Goal: Submit feedback/report problem: Leave review/rating

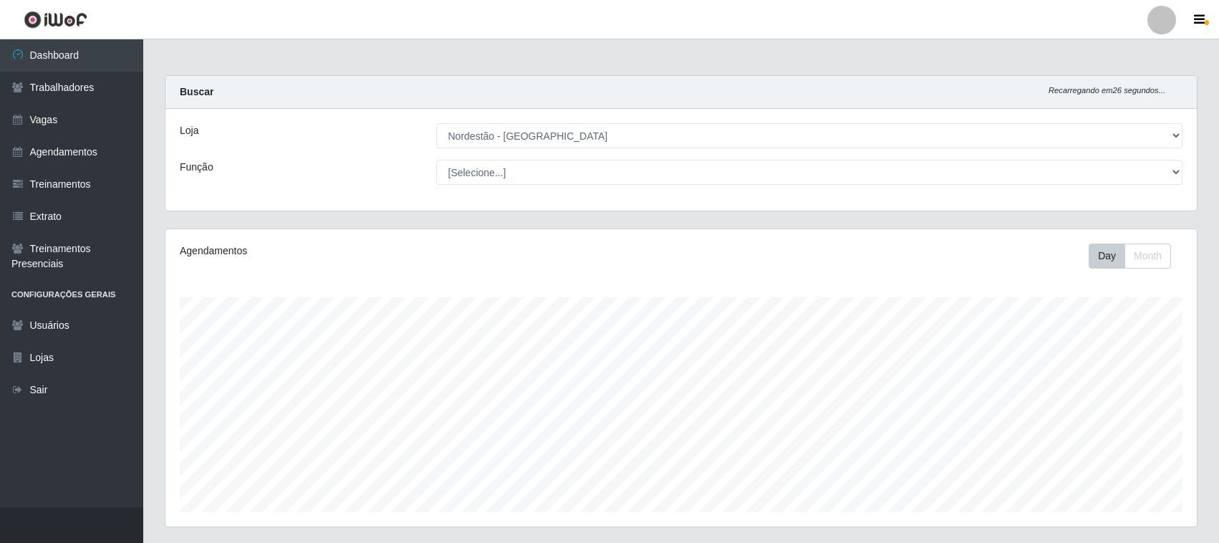
select select "420"
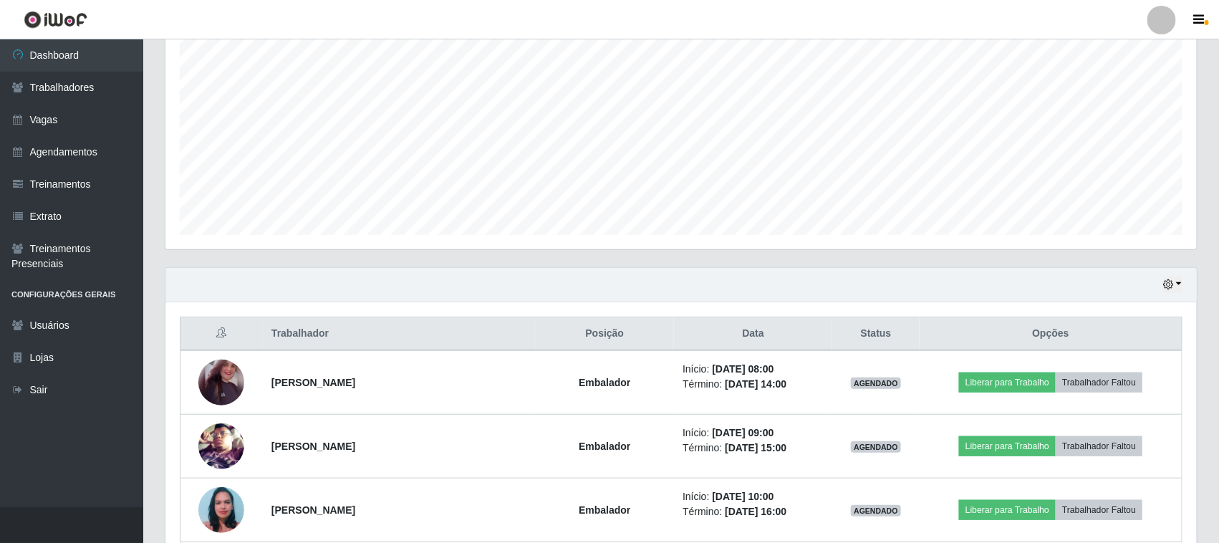
scroll to position [77, 0]
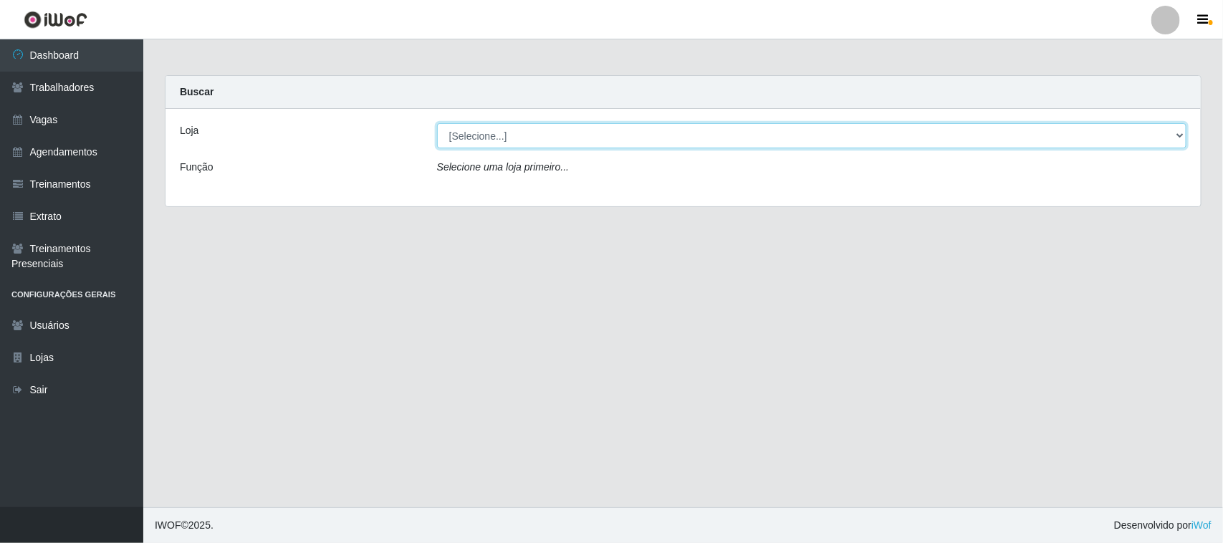
click at [747, 144] on select "[Selecione...] Nordestão - [GEOGRAPHIC_DATA]" at bounding box center [811, 135] width 749 height 25
select select "420"
click at [437, 123] on select "[Selecione...] Nordestão - [GEOGRAPHIC_DATA]" at bounding box center [811, 135] width 749 height 25
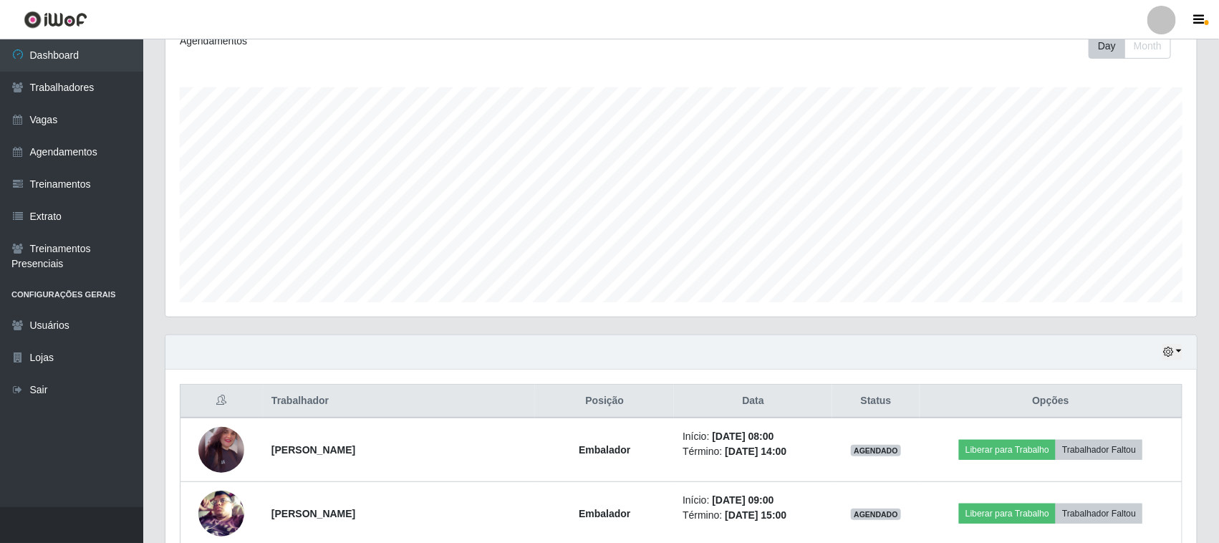
scroll to position [179, 0]
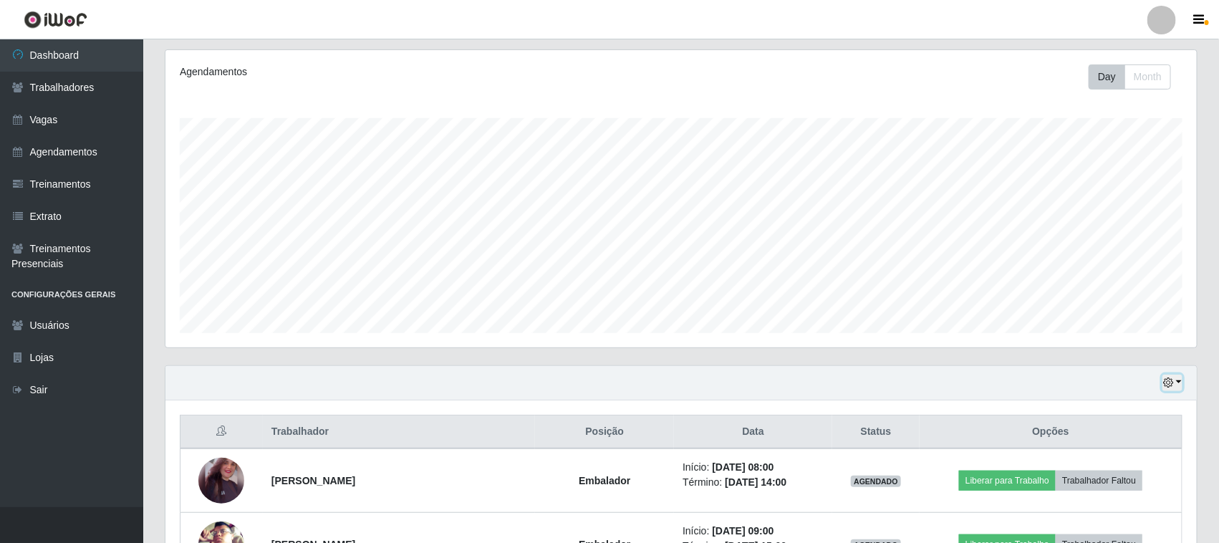
click at [1177, 378] on button "button" at bounding box center [1173, 383] width 20 height 16
click at [1116, 363] on button "Não encerrados" at bounding box center [1124, 358] width 113 height 29
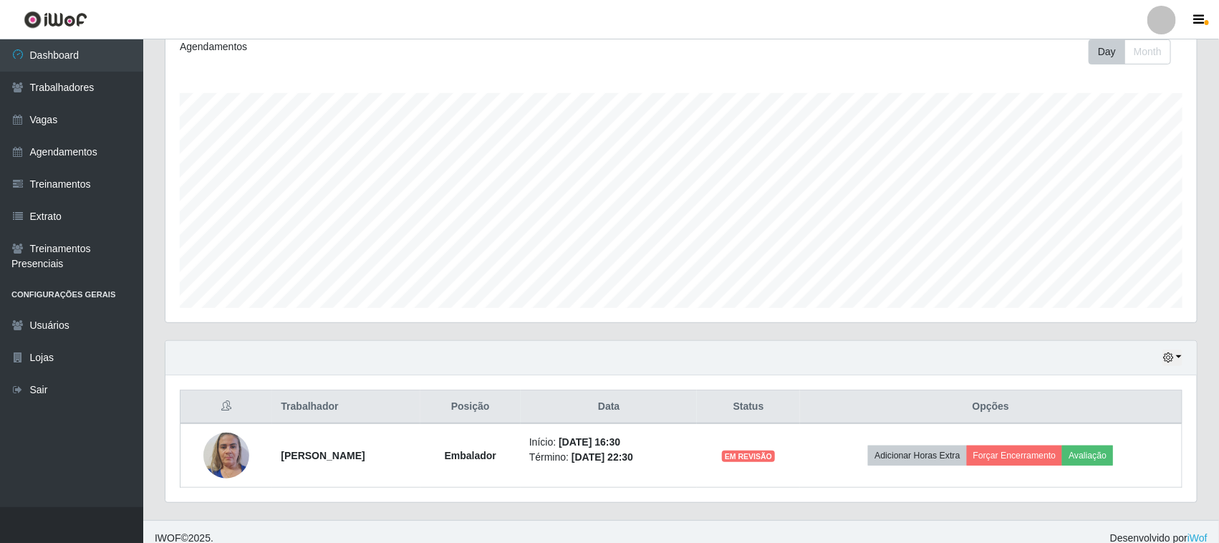
scroll to position [219, 0]
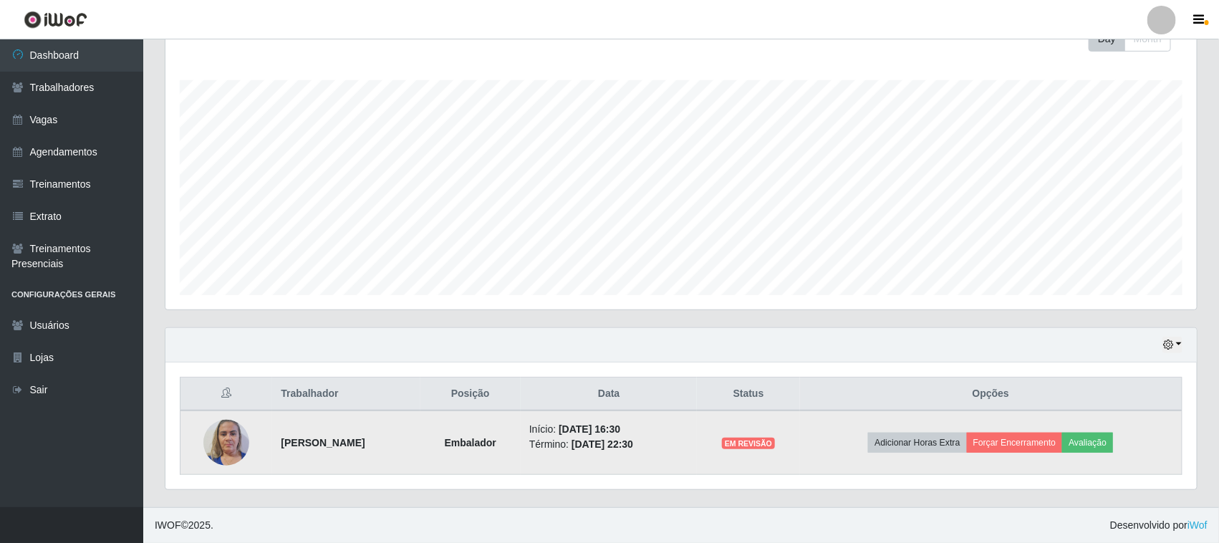
click at [223, 441] on img at bounding box center [226, 442] width 46 height 61
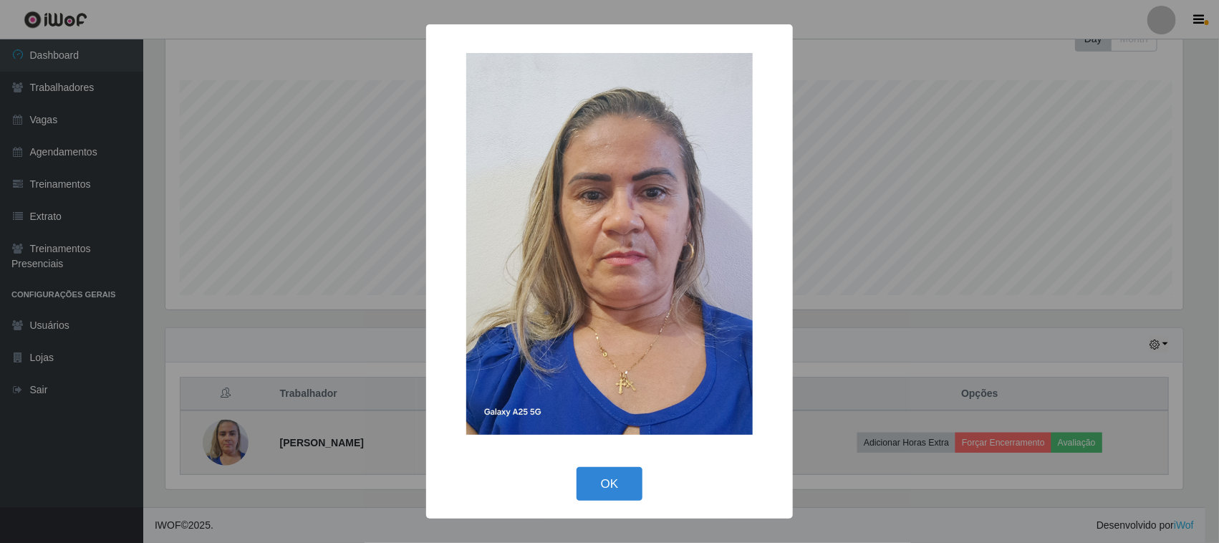
scroll to position [298, 1022]
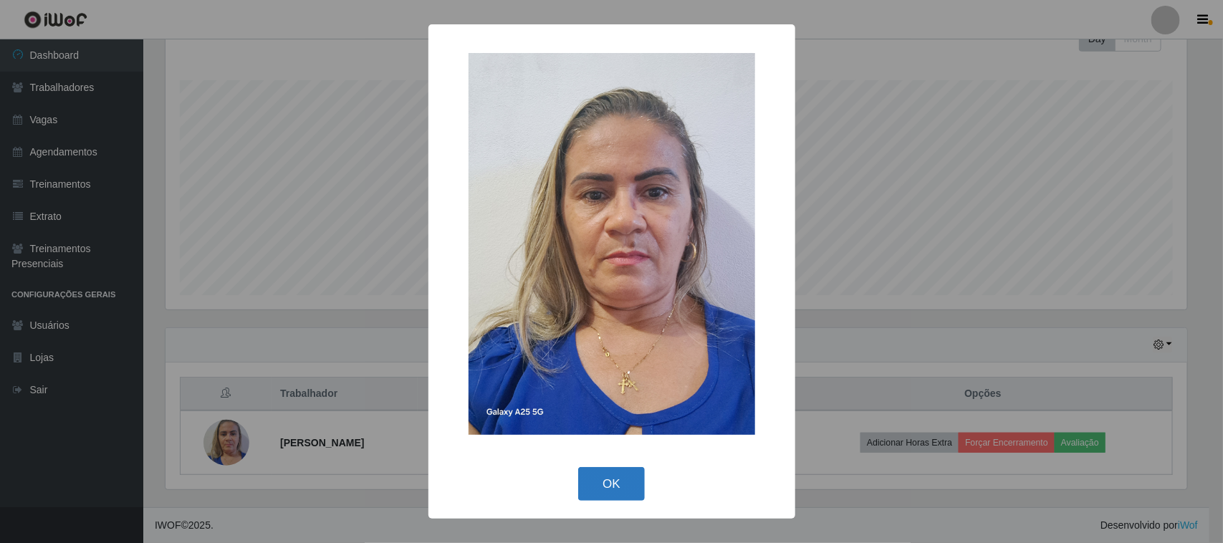
click at [614, 476] on button "OK" at bounding box center [611, 484] width 67 height 34
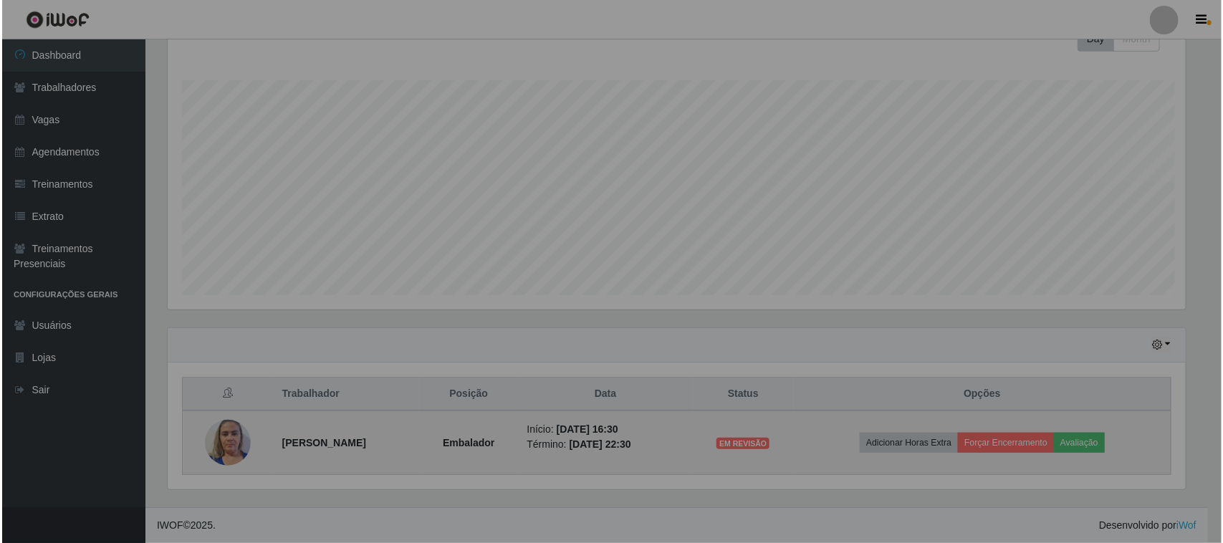
scroll to position [298, 1032]
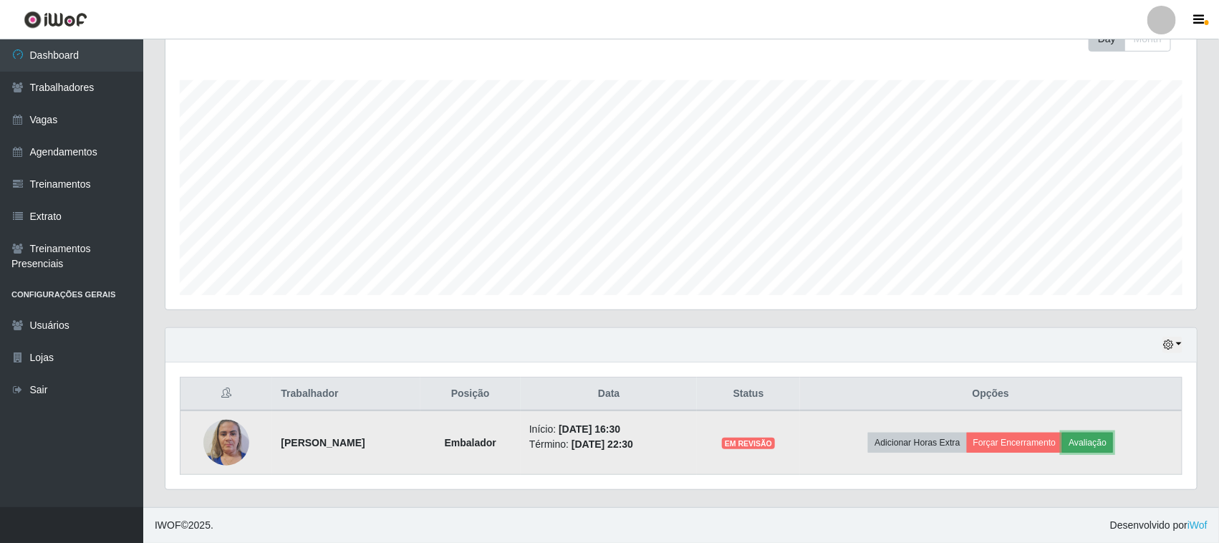
click at [1111, 442] on button "Avaliação" at bounding box center [1088, 443] width 51 height 20
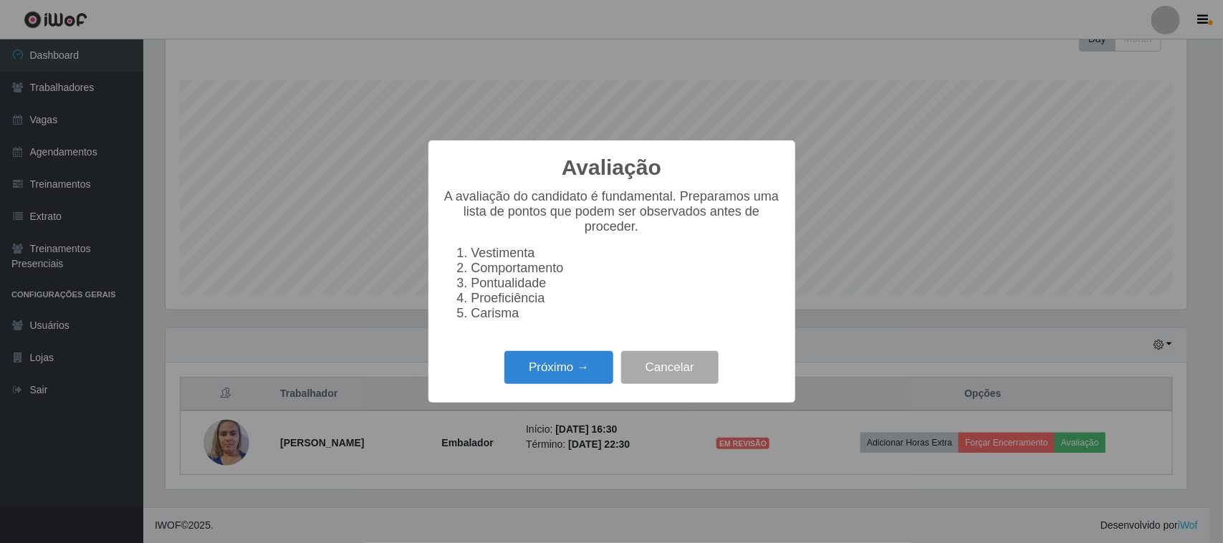
scroll to position [298, 1022]
click at [547, 368] on button "Próximo →" at bounding box center [558, 368] width 109 height 34
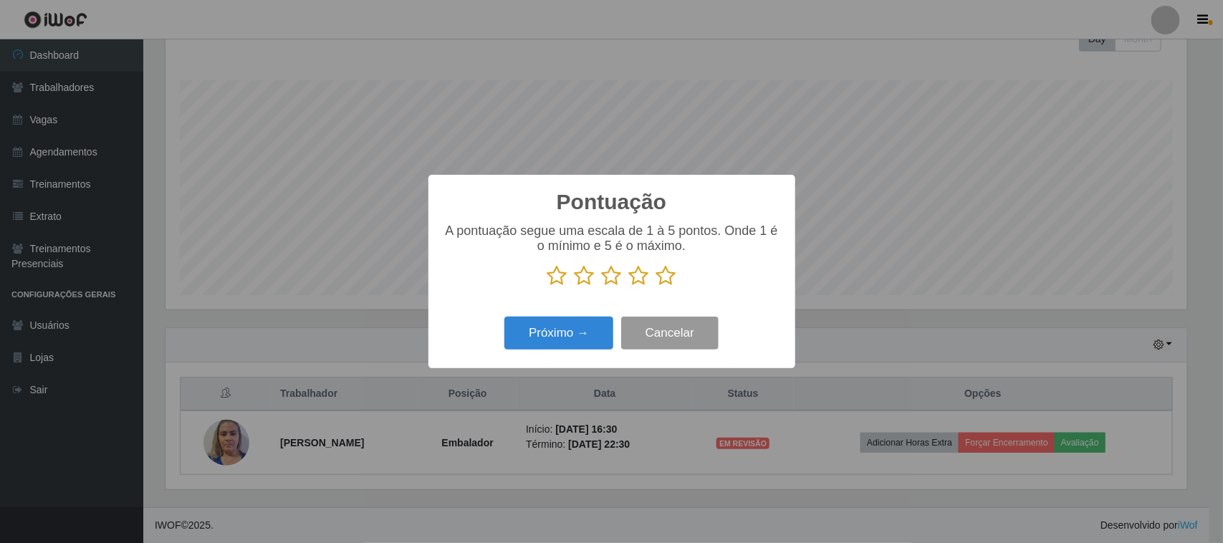
scroll to position [716172, 715447]
click at [668, 278] on icon at bounding box center [666, 275] width 20 height 21
click at [656, 287] on input "radio" at bounding box center [656, 287] width 0 height 0
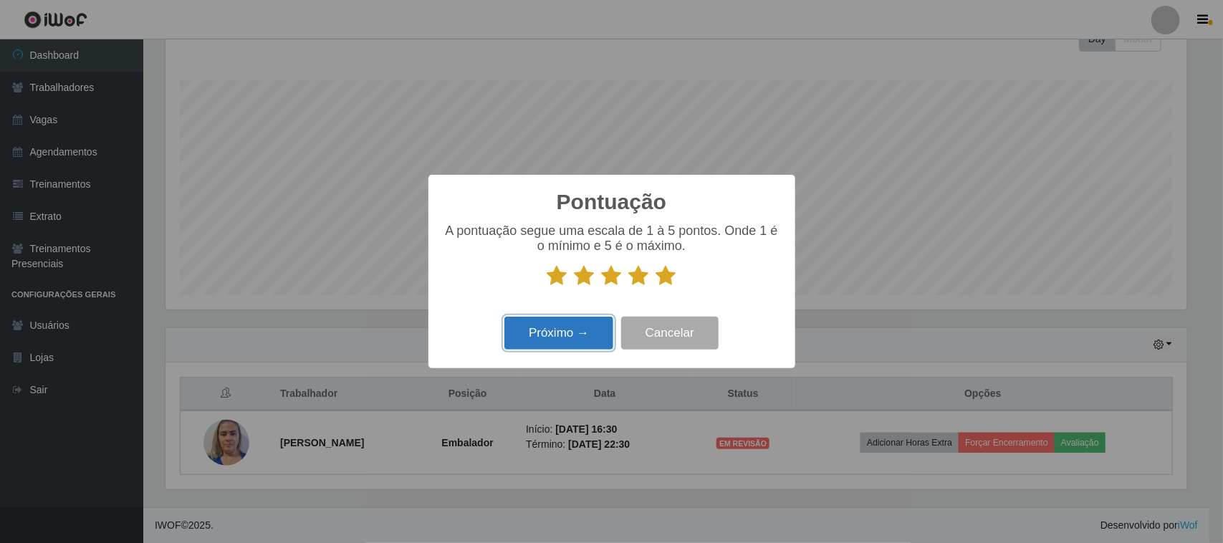
click at [592, 334] on button "Próximo →" at bounding box center [558, 334] width 109 height 34
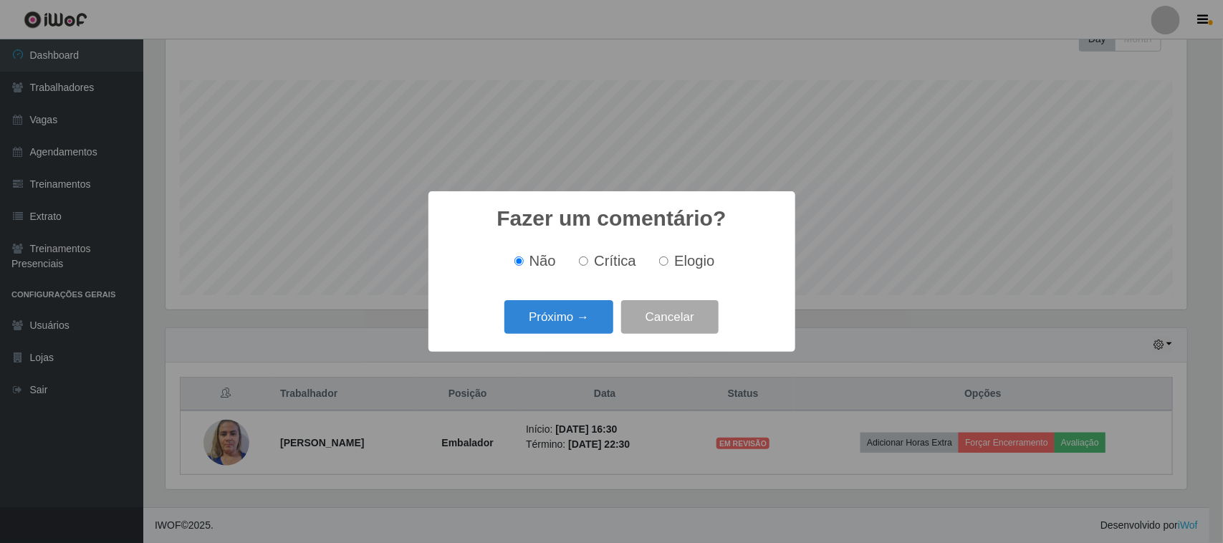
click at [683, 259] on span "Elogio" at bounding box center [694, 261] width 40 height 16
click at [668, 259] on input "Elogio" at bounding box center [663, 260] width 9 height 9
radio input "true"
click at [585, 325] on button "Próximo →" at bounding box center [558, 317] width 109 height 34
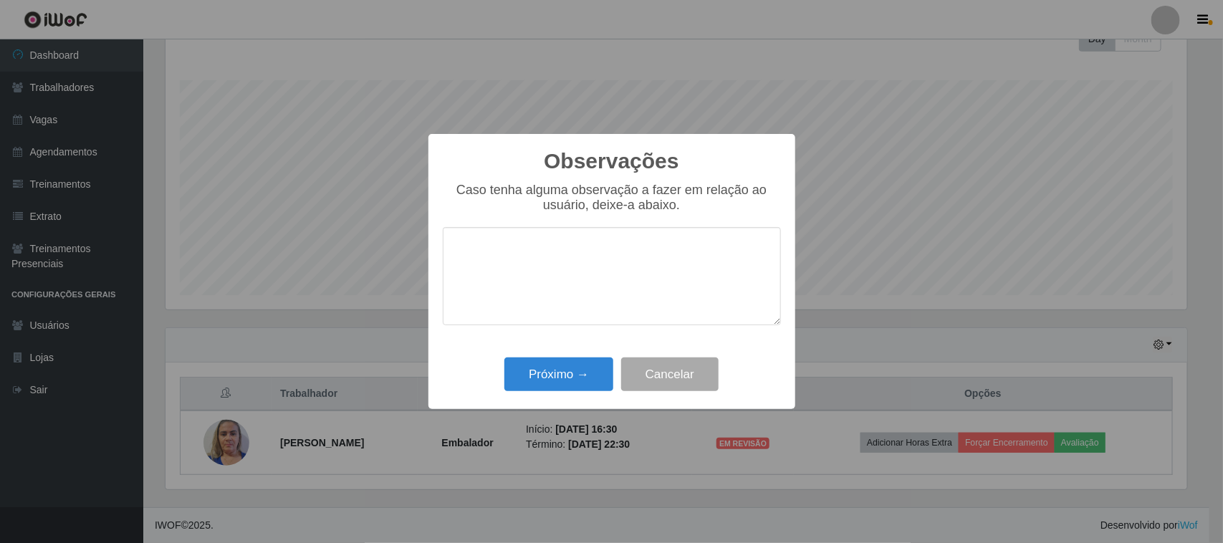
click at [640, 284] on textarea at bounding box center [612, 276] width 338 height 98
type textarea "PONTUAL"
click at [574, 373] on button "Próximo →" at bounding box center [558, 375] width 109 height 34
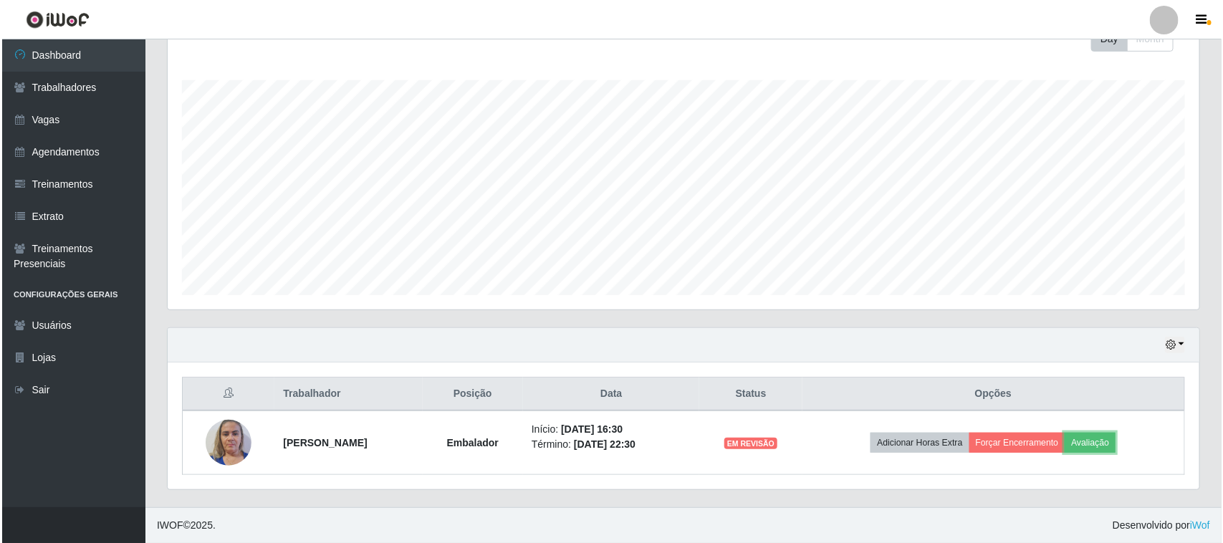
scroll to position [298, 1032]
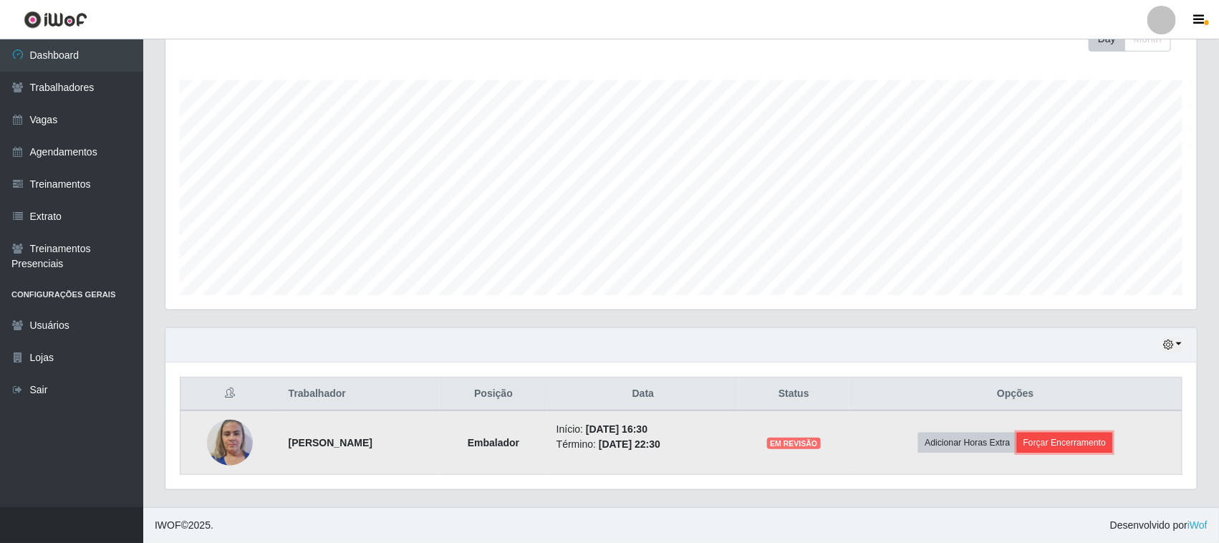
click at [1105, 441] on button "Forçar Encerramento" at bounding box center [1065, 443] width 96 height 20
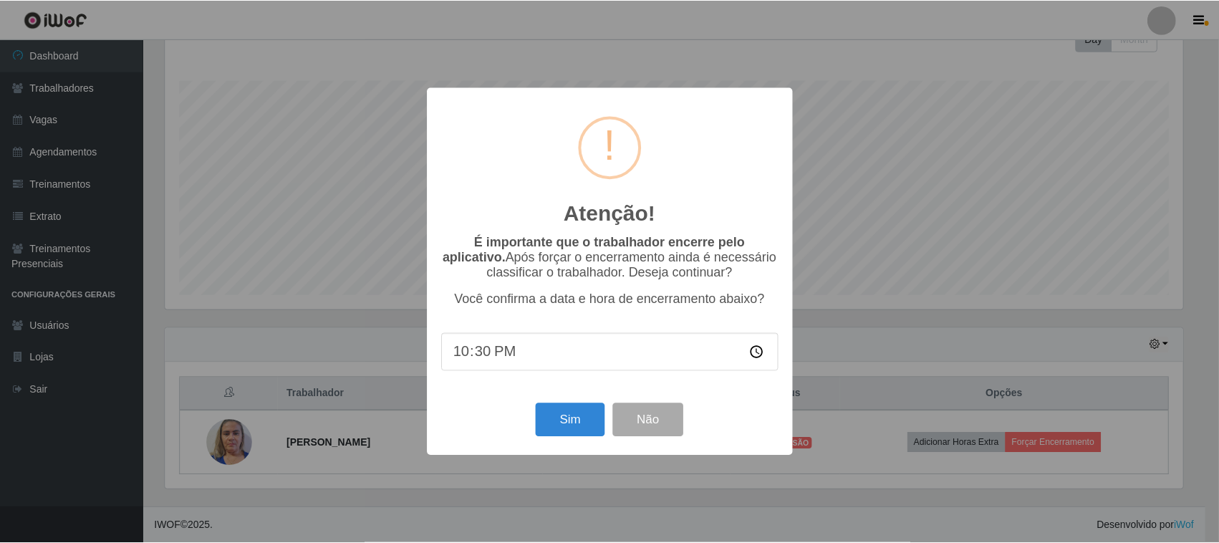
scroll to position [298, 1022]
click at [578, 421] on button "Sim" at bounding box center [571, 420] width 69 height 34
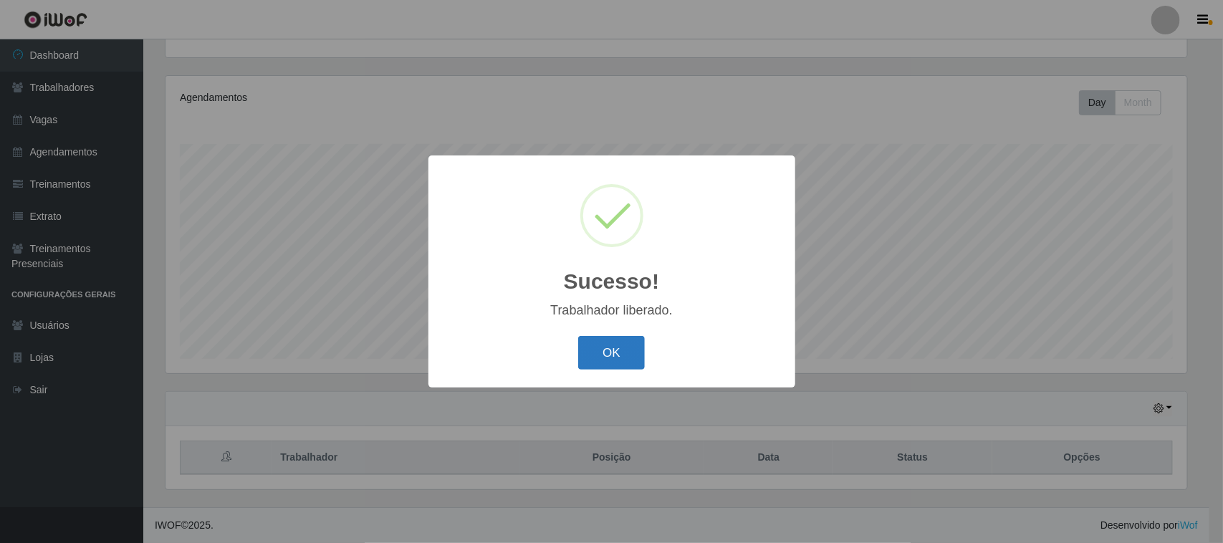
click at [631, 345] on button "OK" at bounding box center [611, 353] width 67 height 34
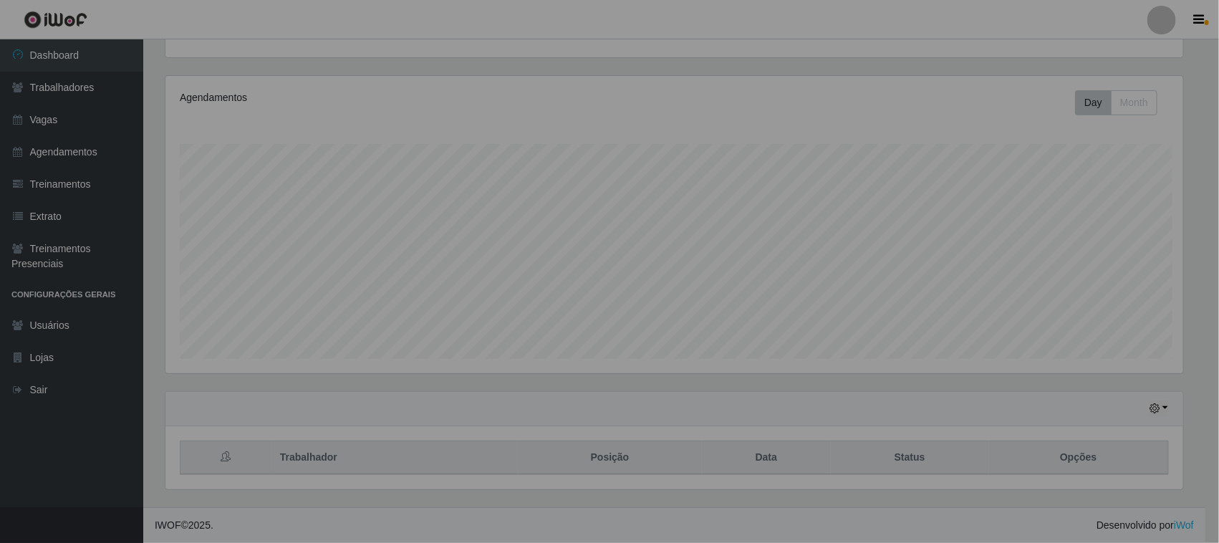
scroll to position [716172, 715438]
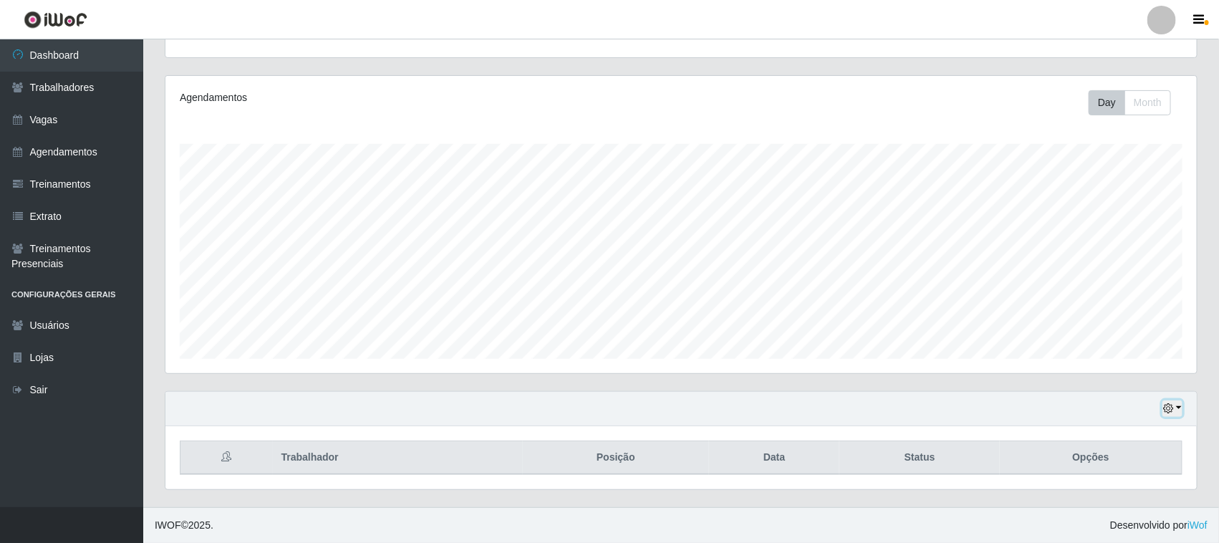
click at [1170, 403] on icon "button" at bounding box center [1169, 408] width 10 height 10
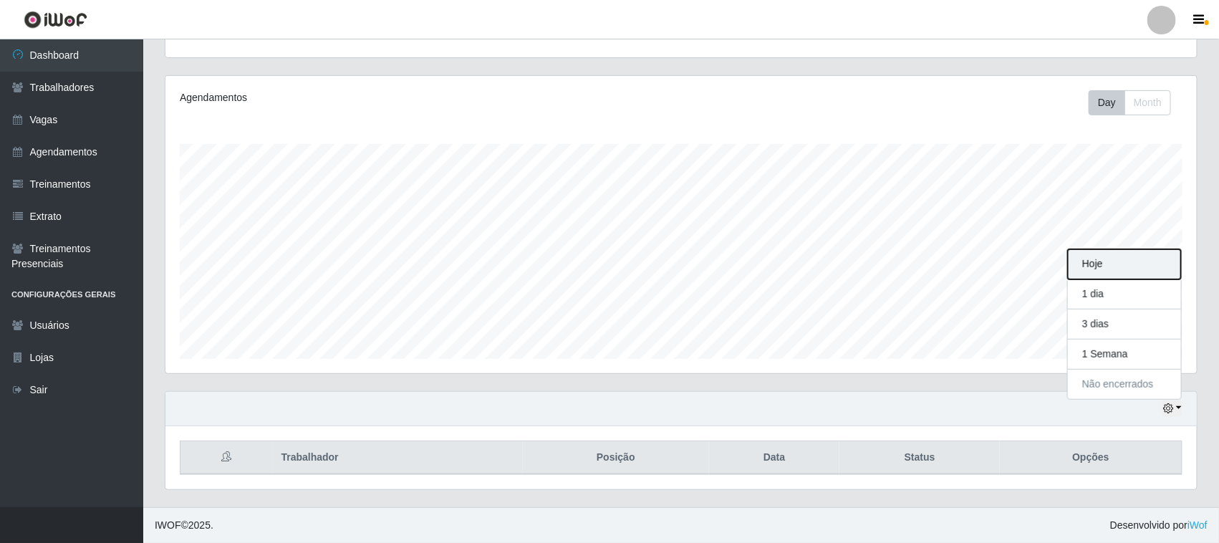
click at [1105, 259] on button "Hoje" at bounding box center [1124, 264] width 113 height 30
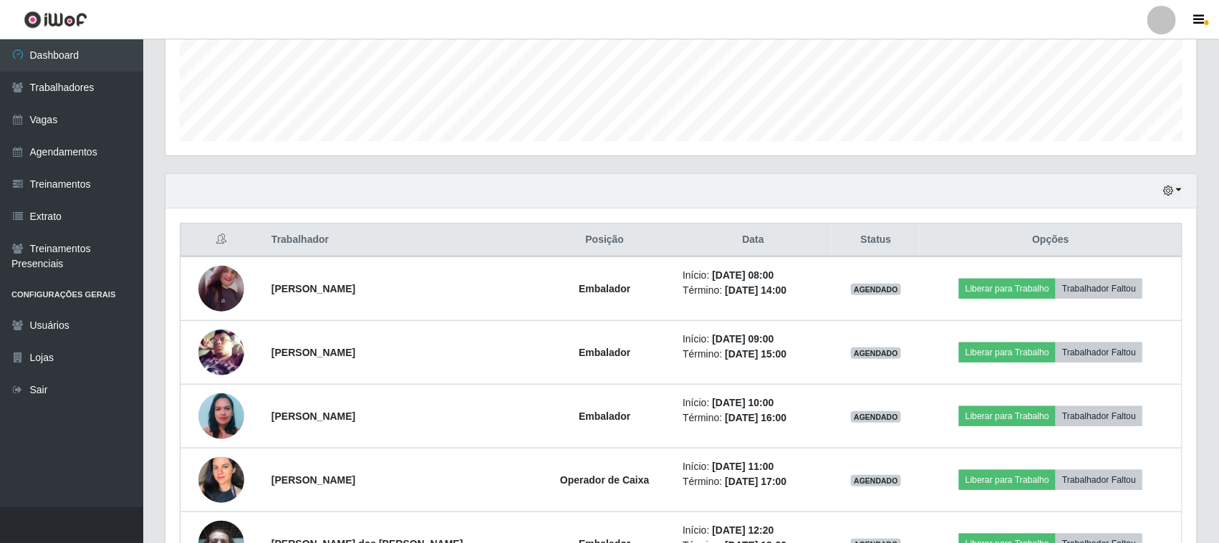
scroll to position [256, 0]
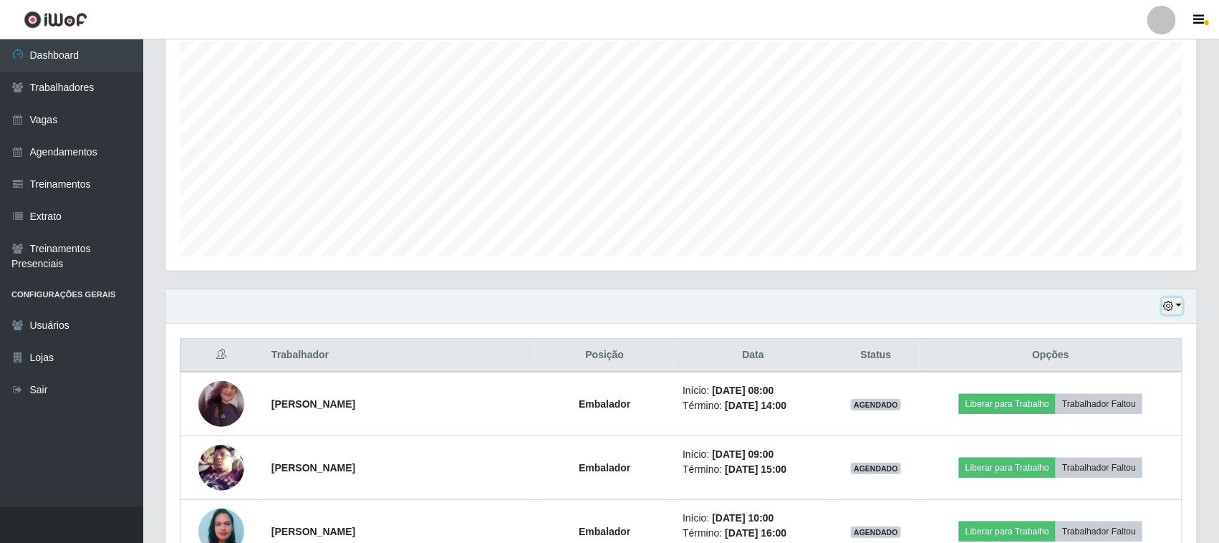
click at [1170, 305] on icon "button" at bounding box center [1169, 306] width 10 height 10
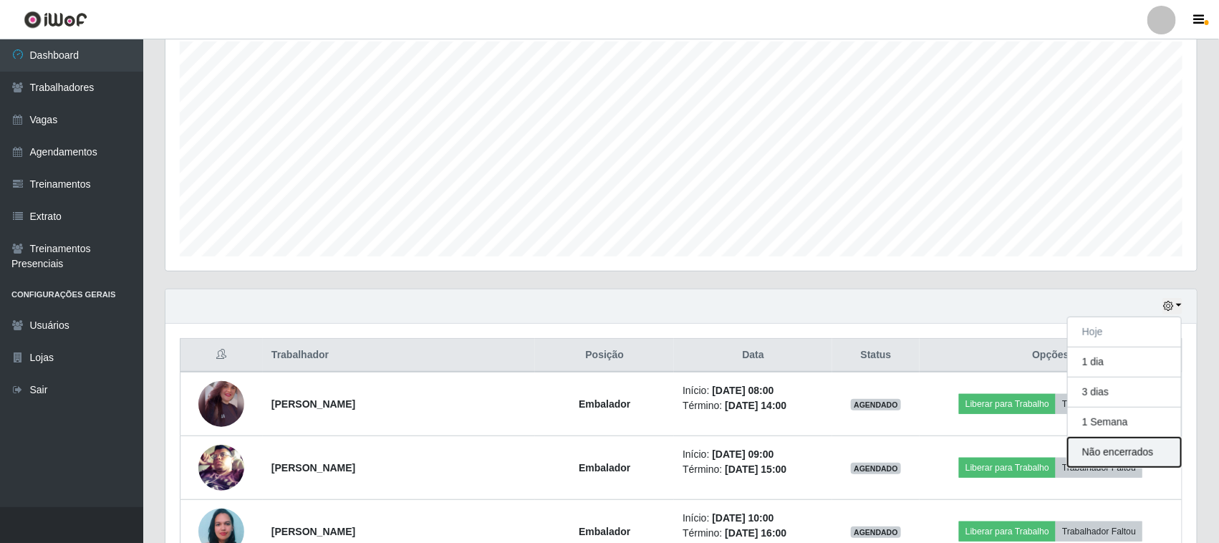
click at [1103, 454] on button "Não encerrados" at bounding box center [1124, 452] width 113 height 29
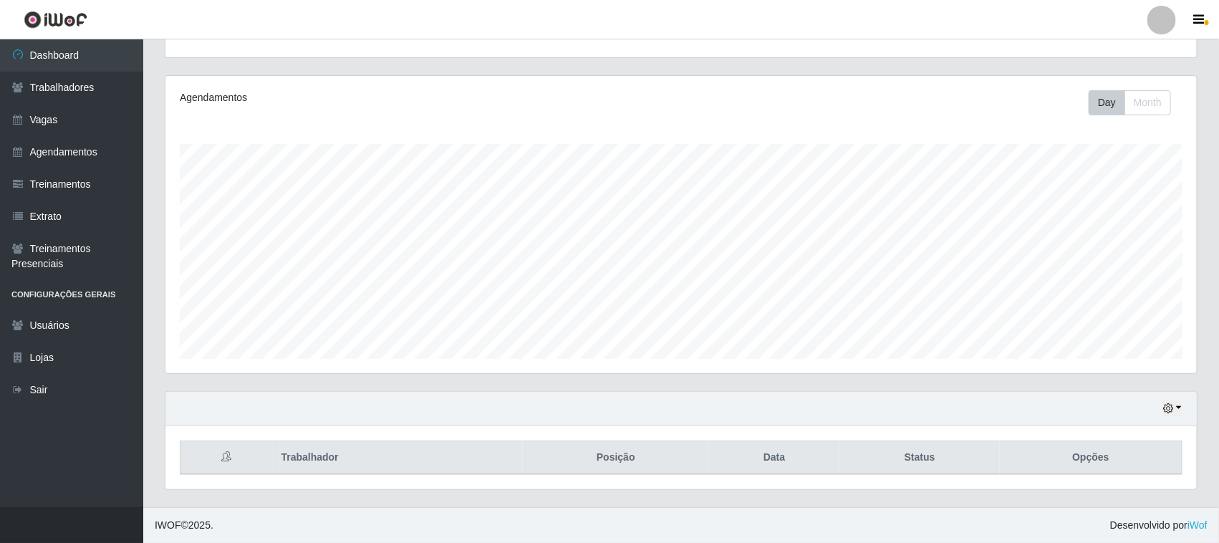
scroll to position [0, 0]
